Goal: Task Accomplishment & Management: Use online tool/utility

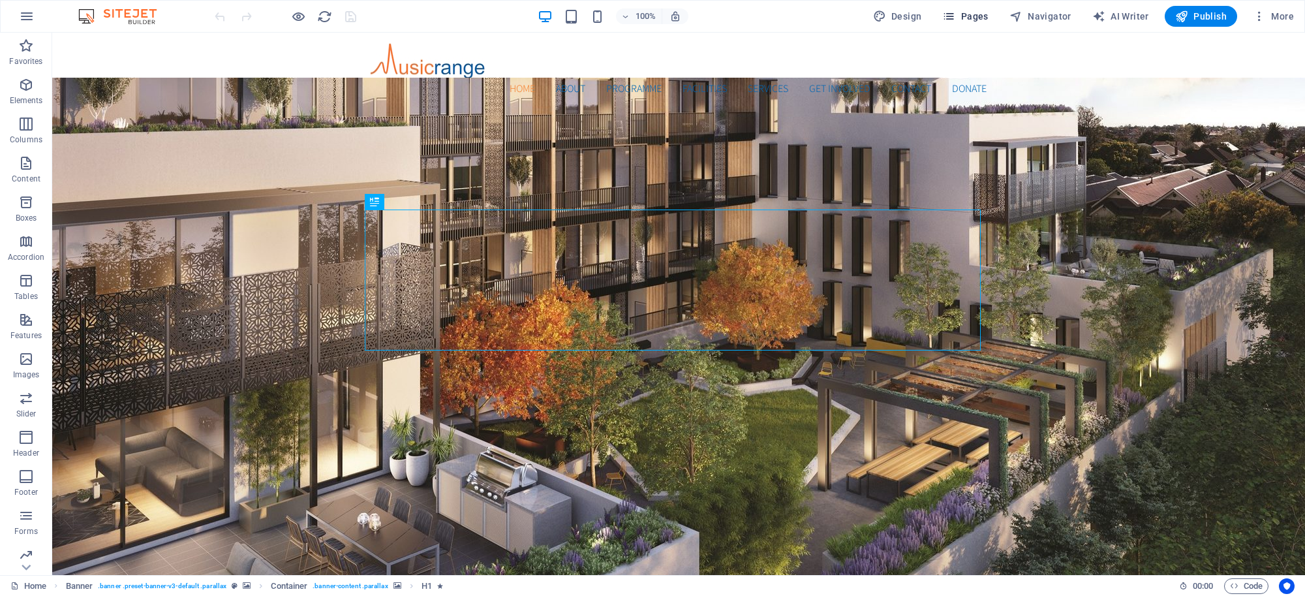
click at [976, 14] on span "Pages" at bounding box center [965, 16] width 46 height 13
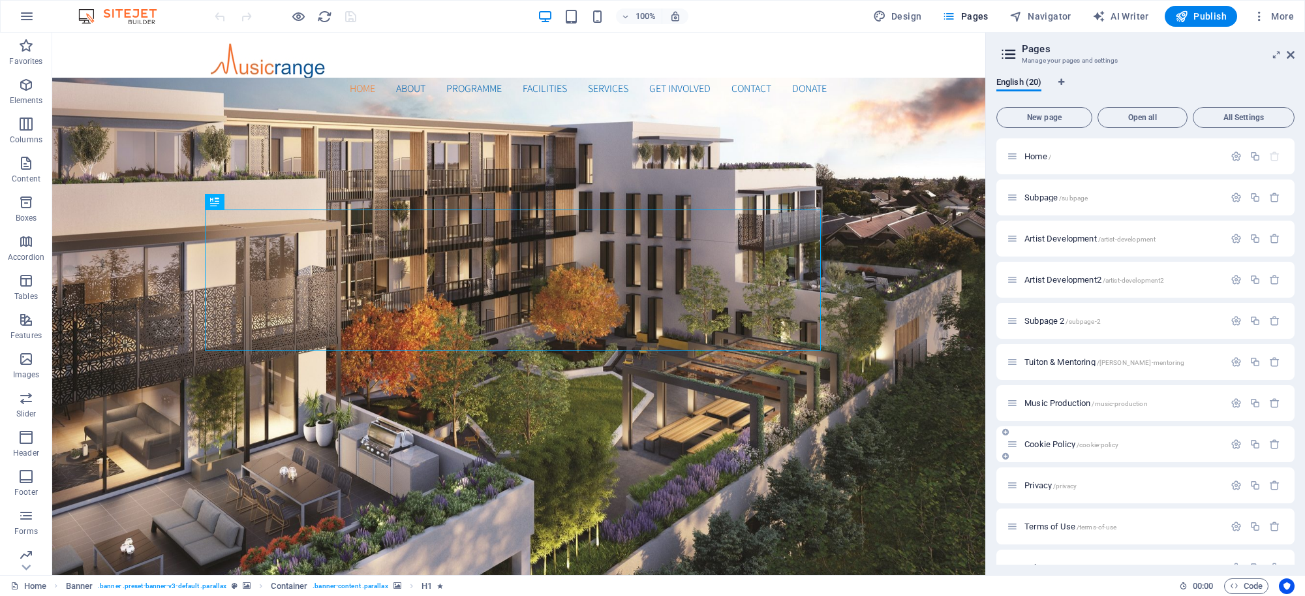
click at [1055, 445] on span "Cookie Policy /cookie-policy" at bounding box center [1071, 444] width 94 height 10
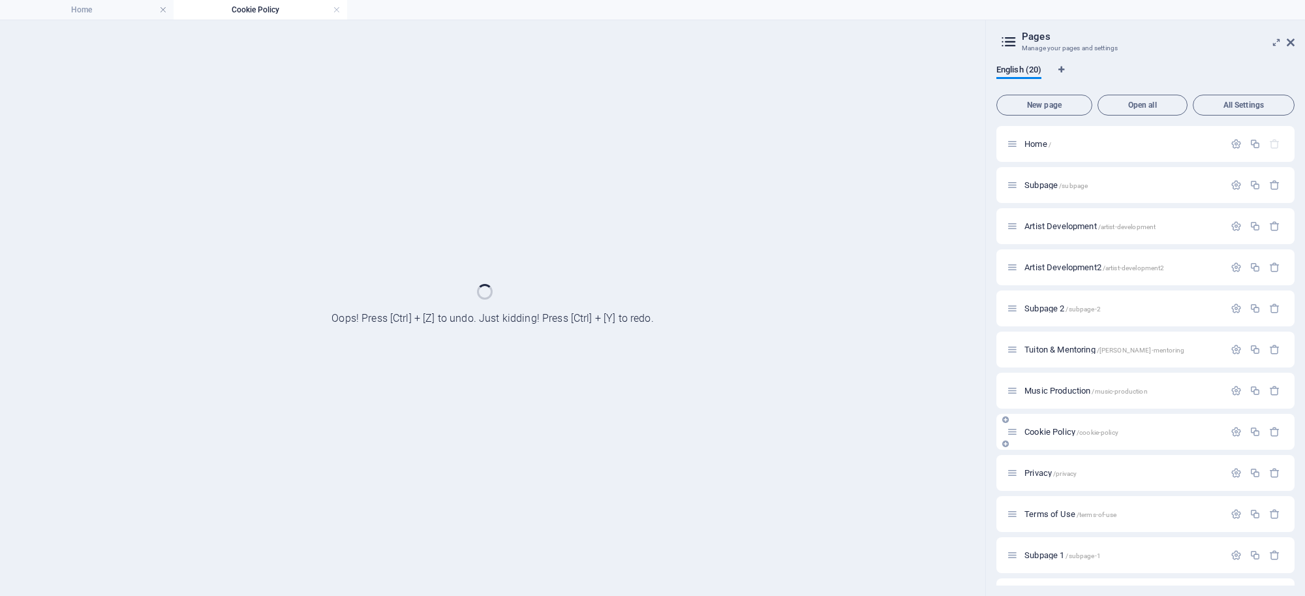
click at [1055, 445] on div "Cookie Policy /cookie-policy" at bounding box center [1145, 432] width 298 height 36
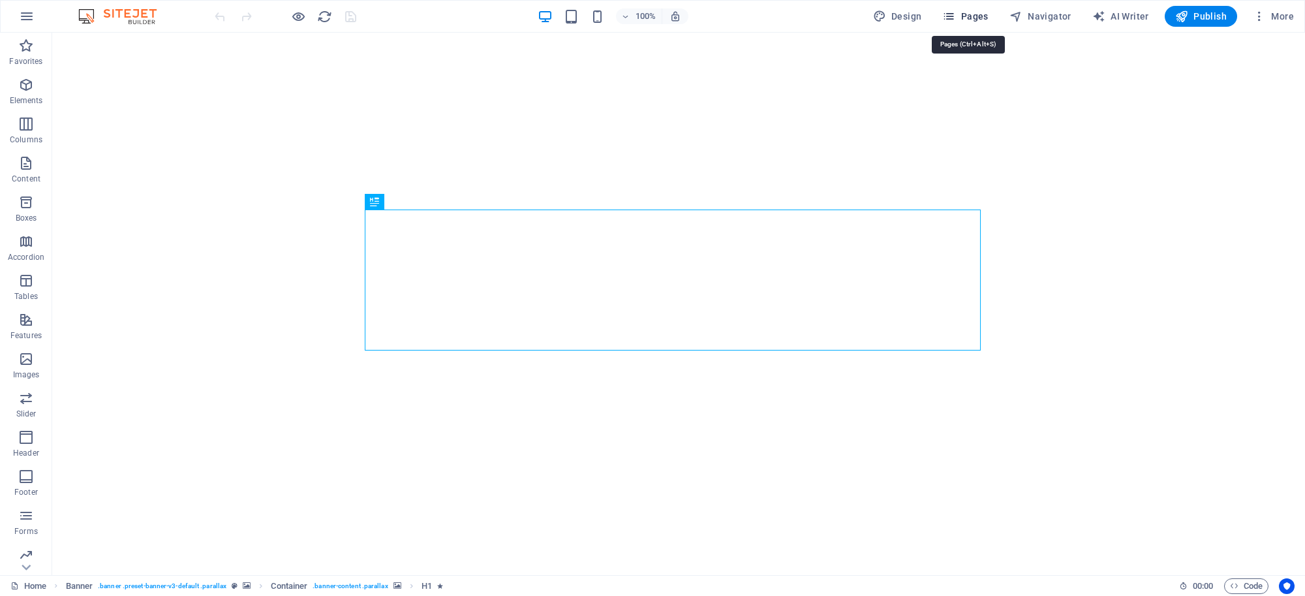
click at [977, 16] on span "Pages" at bounding box center [965, 16] width 46 height 13
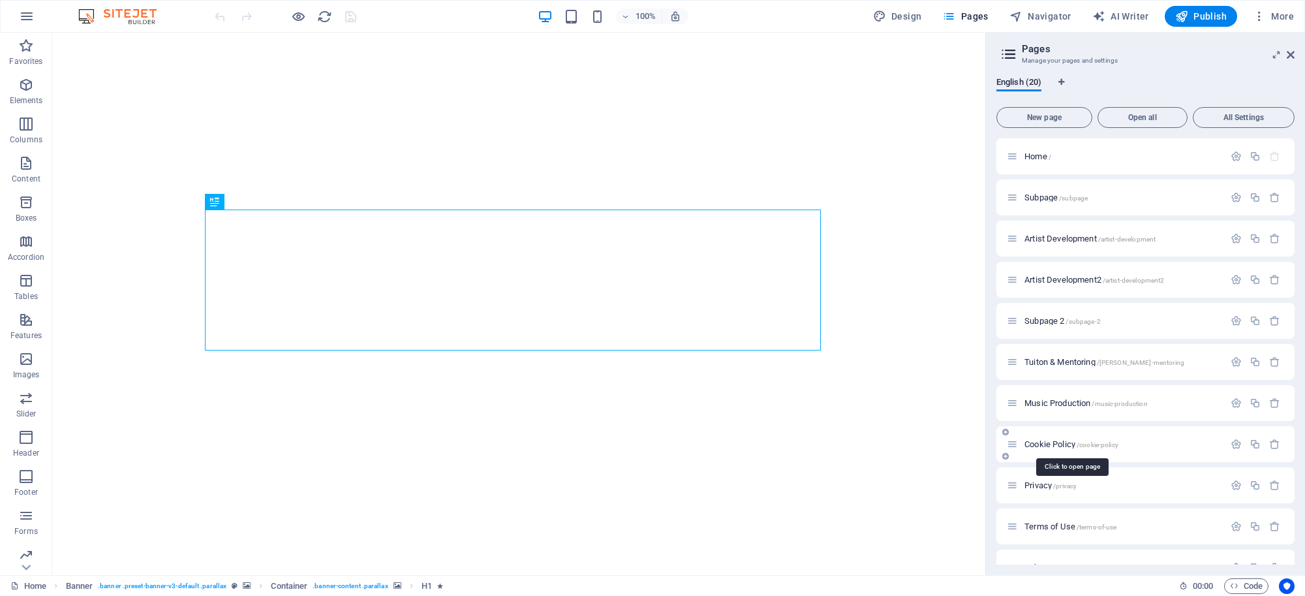
click at [1048, 442] on span "Cookie Policy /cookie-policy" at bounding box center [1071, 444] width 94 height 10
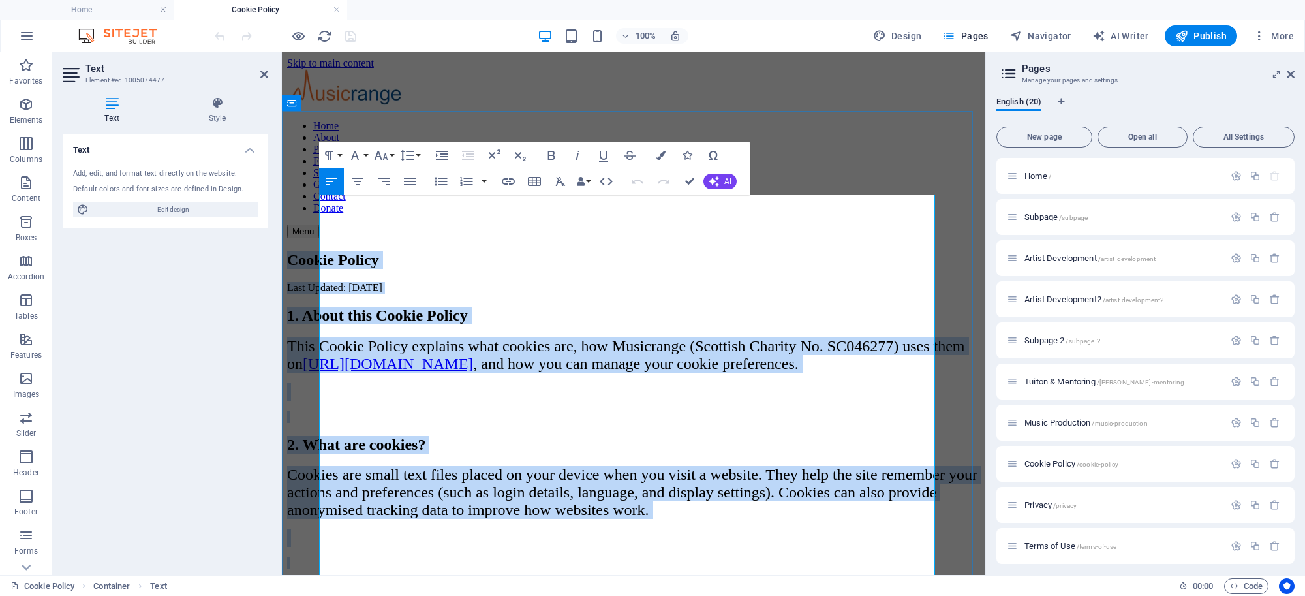
copy div "Loremi Dolors Amet Consect: 63 Adipiscin 0533 4. Elits doei Tempor Incidi Utla …"
